Goal: Complete application form: Complete application form

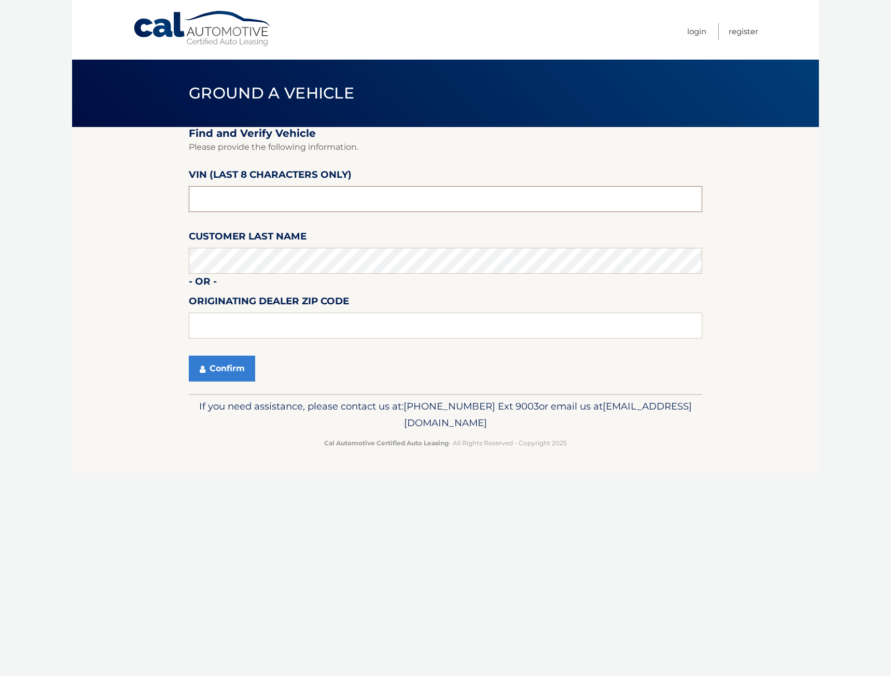
click at [261, 203] on input "text" at bounding box center [445, 199] width 513 height 26
click at [227, 196] on input "text" at bounding box center [445, 199] width 513 height 26
paste input "P8811669"
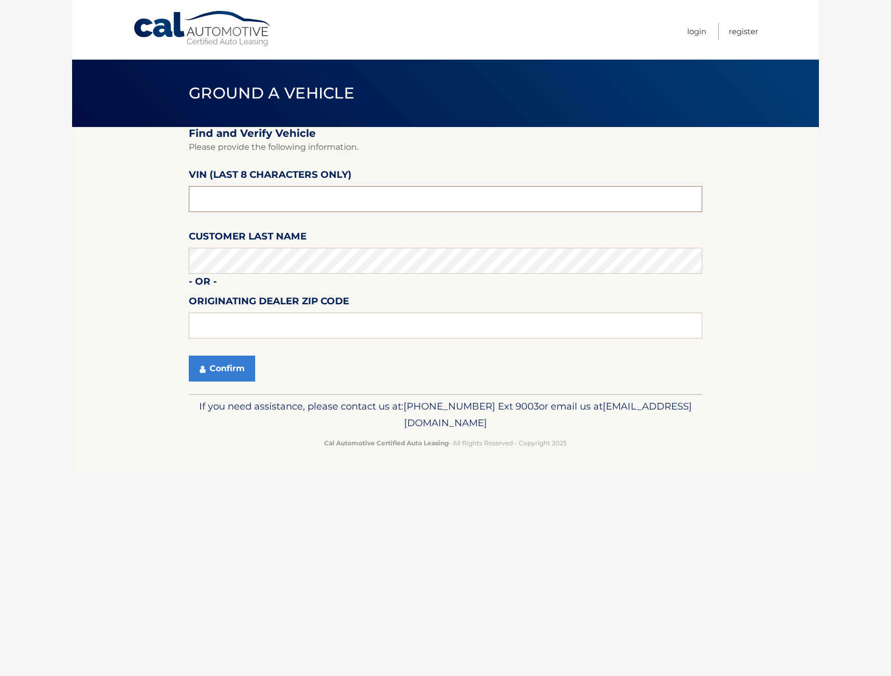
type input "P8811669"
click at [216, 371] on button "Confirm" at bounding box center [222, 369] width 66 height 26
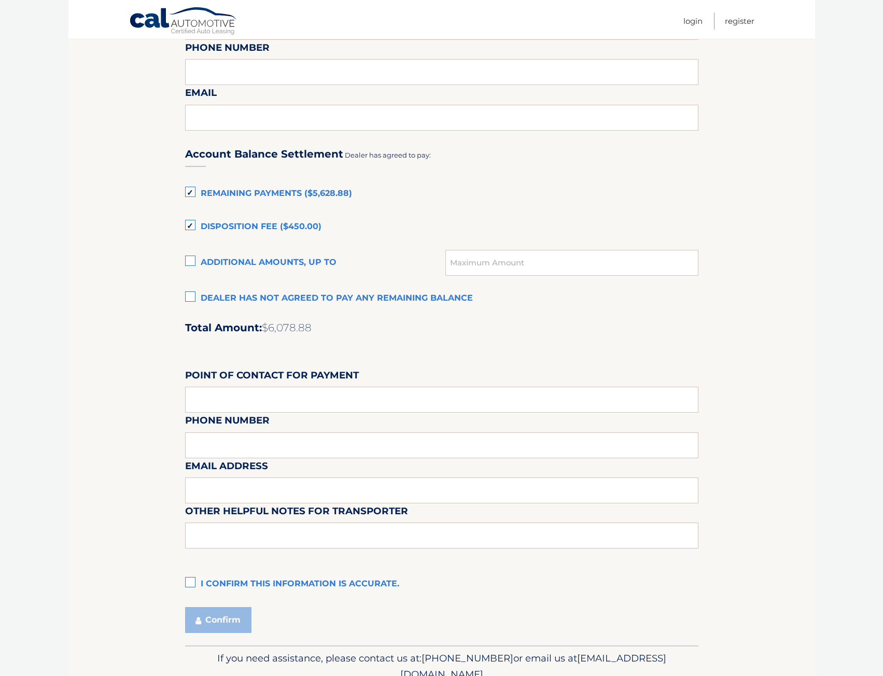
scroll to position [666, 0]
